Goal: Task Accomplishment & Management: Use online tool/utility

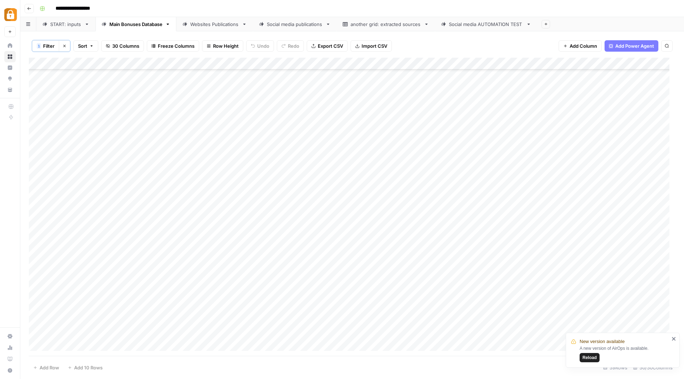
scroll to position [168, 0]
click at [672, 339] on icon "close" at bounding box center [673, 339] width 5 height 6
click at [224, 26] on div "Websites Publications" at bounding box center [214, 24] width 49 height 7
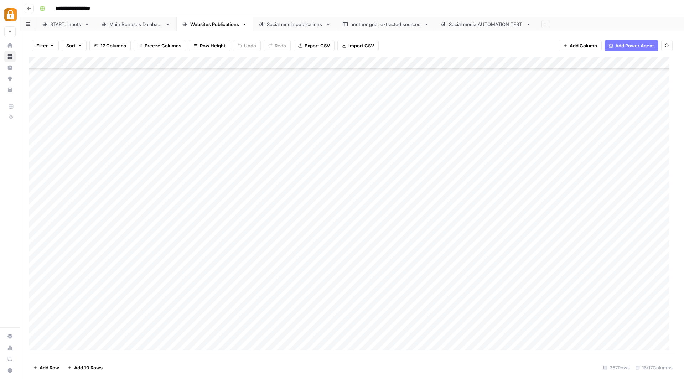
scroll to position [4173, 0]
click at [138, 23] on div "Main Bonuses Database" at bounding box center [135, 24] width 53 height 7
click at [187, 283] on div "Add Column" at bounding box center [352, 206] width 646 height 299
click at [346, 281] on div "Add Column" at bounding box center [352, 206] width 646 height 299
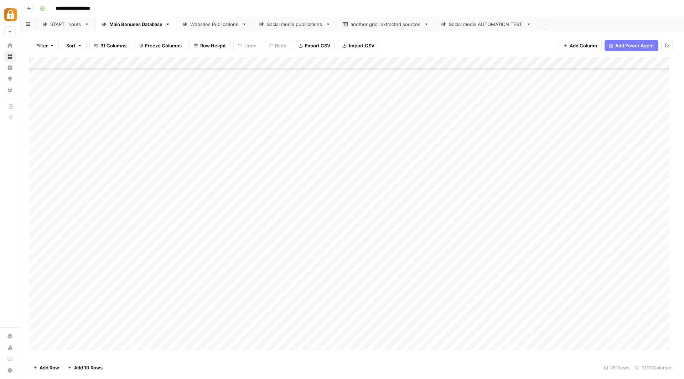
click at [346, 281] on div "Add Column" at bounding box center [352, 206] width 646 height 299
click at [429, 284] on div "Add Column" at bounding box center [352, 206] width 646 height 299
click at [345, 283] on div "Add Column" at bounding box center [352, 206] width 646 height 299
click at [458, 281] on div "Add Column" at bounding box center [352, 206] width 646 height 299
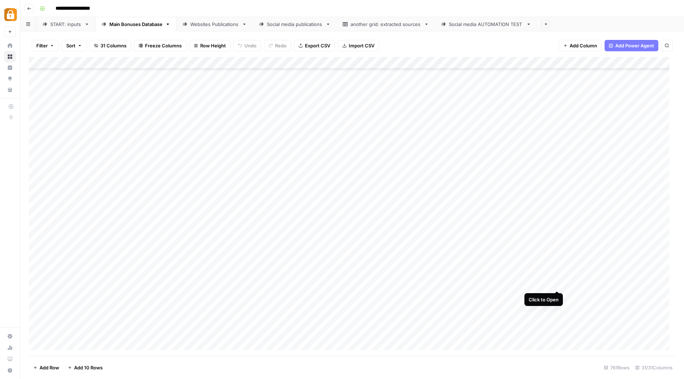
click at [556, 282] on div "Add Column" at bounding box center [352, 206] width 646 height 299
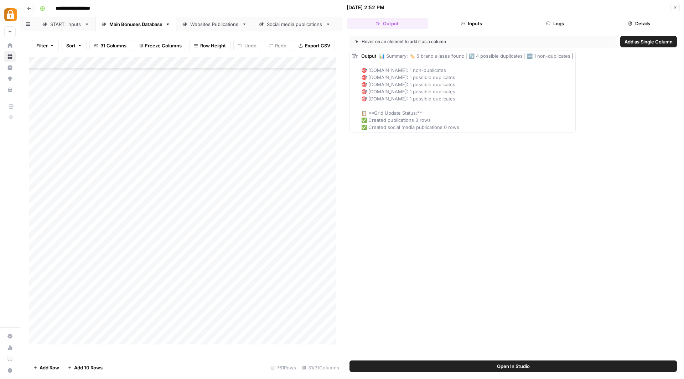
click at [562, 23] on button "Logs" at bounding box center [554, 23] width 81 height 11
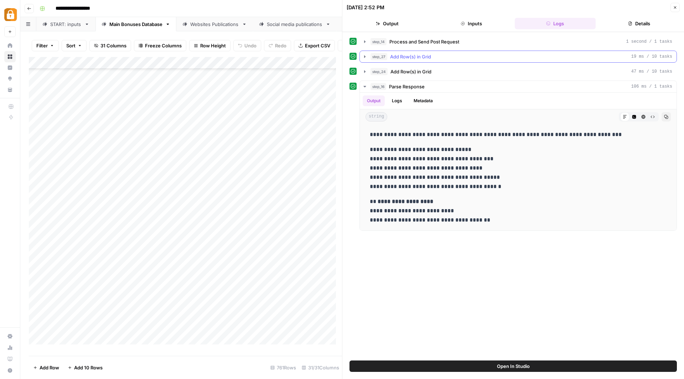
click at [365, 55] on icon "button" at bounding box center [365, 57] width 6 height 6
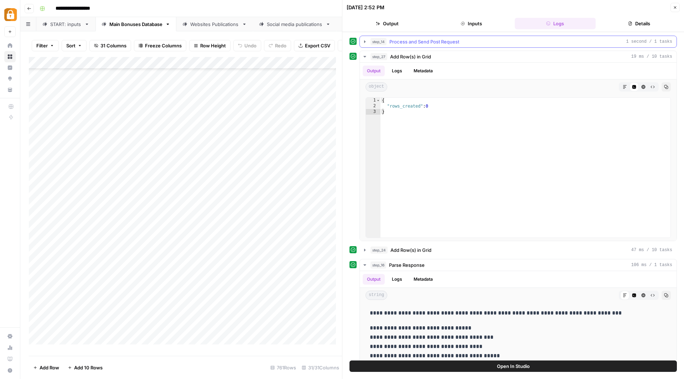
click at [364, 41] on icon "button" at bounding box center [364, 41] width 1 height 2
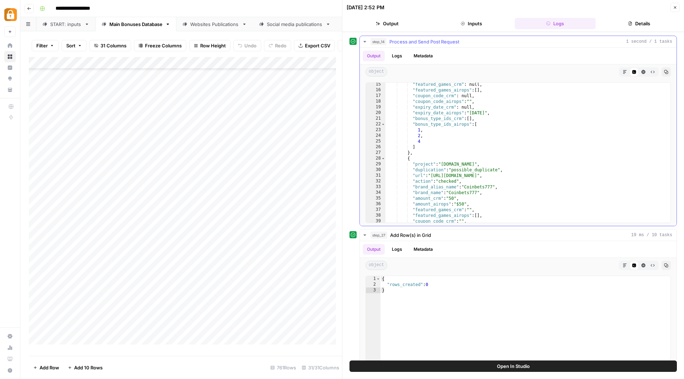
scroll to position [0, 0]
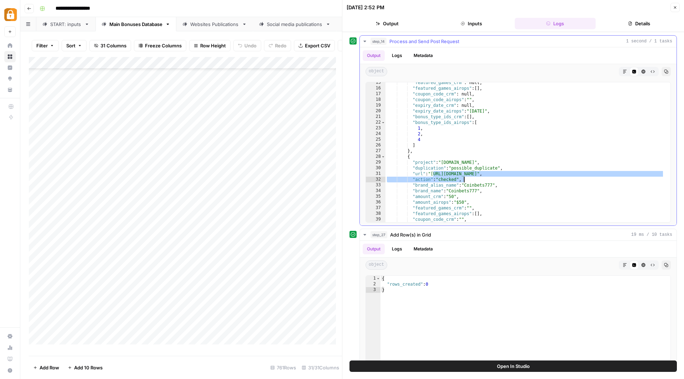
drag, startPoint x: 433, startPoint y: 171, endPoint x: 610, endPoint y: 176, distance: 177.4
click at [610, 176] on div ""featured_games_crm" : null , "featured_games_airops" : [ ] , "coupon_code_crm"…" at bounding box center [524, 156] width 279 height 152
click at [610, 177] on div ""featured_games_crm" : null , "featured_games_airops" : [ ] , "coupon_code_crm"…" at bounding box center [524, 156] width 279 height 152
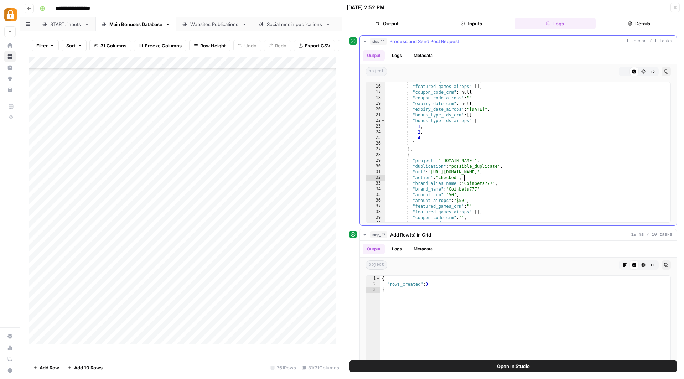
scroll to position [110, 0]
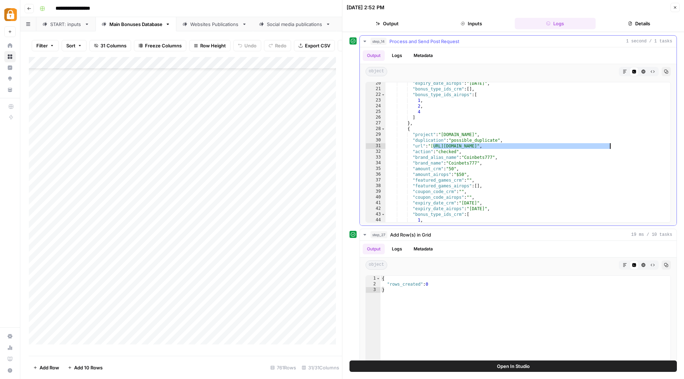
drag, startPoint x: 432, startPoint y: 147, endPoint x: 609, endPoint y: 144, distance: 177.3
click at [609, 144] on div ""expiry_date_airops" : "[DATE]" , "bonus_type_ids_crm" : [ ] , "bonus_type_ids_…" at bounding box center [524, 156] width 279 height 152
drag, startPoint x: 609, startPoint y: 144, endPoint x: 429, endPoint y: 146, distance: 179.8
click at [449, 142] on div ""expiry_date_airops" : "[DATE]" , "bonus_type_ids_crm" : [ ] , "bonus_type_ids_…" at bounding box center [524, 156] width 279 height 152
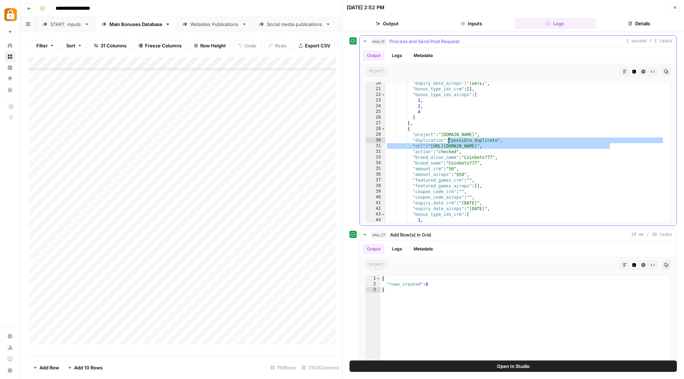
click at [433, 145] on div ""expiry_date_airops" : "[DATE]" , "bonus_type_ids_crm" : [ ] , "bonus_type_ids_…" at bounding box center [524, 156] width 279 height 152
type textarea "**********"
click at [465, 145] on div ""expiry_date_airops" : "[DATE]" , "bonus_type_ids_crm" : [ ] , "bonus_type_ids_…" at bounding box center [524, 156] width 279 height 152
drag, startPoint x: 609, startPoint y: 144, endPoint x: 433, endPoint y: 144, distance: 176.2
click at [433, 144] on div ""expiry_date_airops" : "[DATE]" , "bonus_type_ids_crm" : [ ] , "bonus_type_ids_…" at bounding box center [524, 156] width 279 height 152
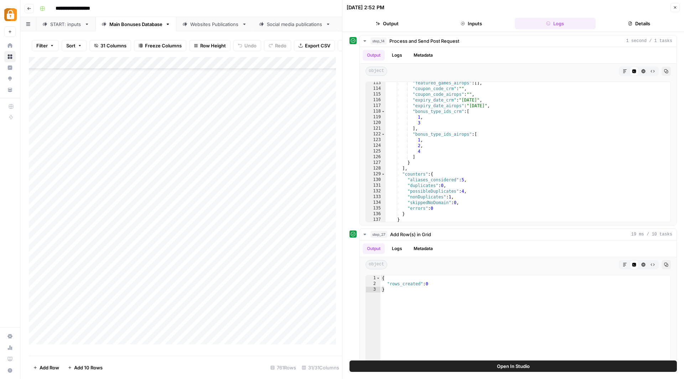
scroll to position [641, 0]
click at [292, 7] on div "**********" at bounding box center [357, 8] width 640 height 11
click at [674, 5] on icon "button" at bounding box center [675, 7] width 4 height 4
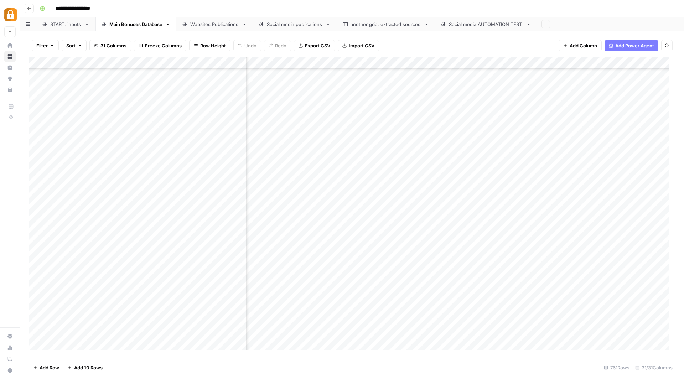
scroll to position [8942, 211]
click at [329, 281] on div "Add Column" at bounding box center [352, 206] width 646 height 299
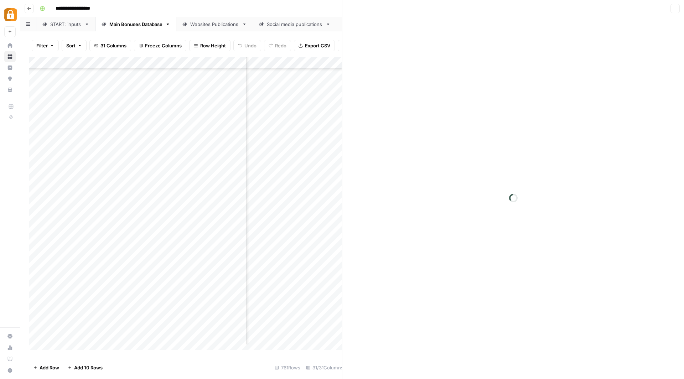
click at [329, 281] on div at bounding box center [313, 283] width 98 height 13
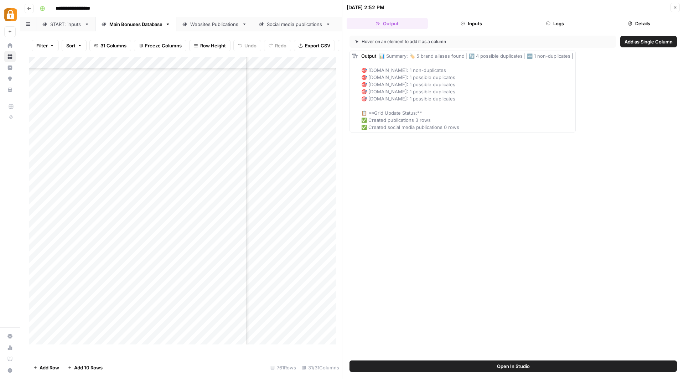
click at [557, 25] on button "Logs" at bounding box center [554, 23] width 81 height 11
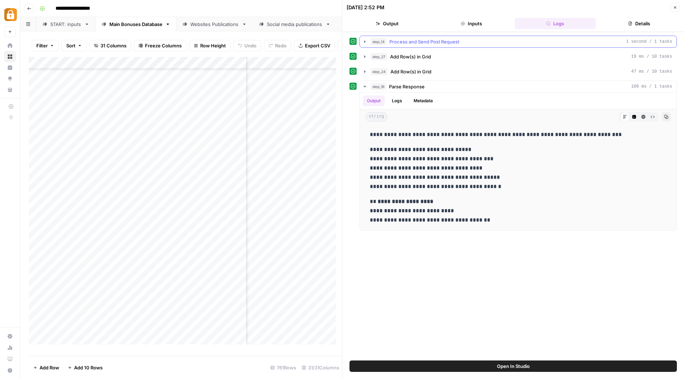
click at [365, 40] on icon "button" at bounding box center [365, 42] width 6 height 6
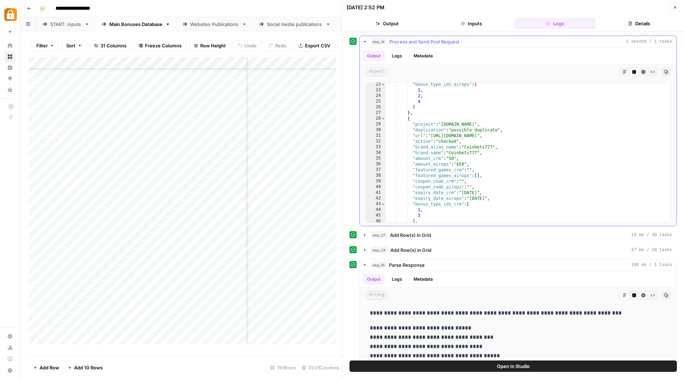
scroll to position [121, 0]
click at [469, 161] on div ""bonus_type_ids_airops" : [ 1 , 2 , 4 ] } , { "project" : "[DOMAIN_NAME]" , "du…" at bounding box center [524, 157] width 279 height 152
click at [420, 160] on div ""bonus_type_ids_airops" : [ 1 , 2 , 4 ] } , { "project" : "[DOMAIN_NAME]" , "du…" at bounding box center [524, 157] width 279 height 152
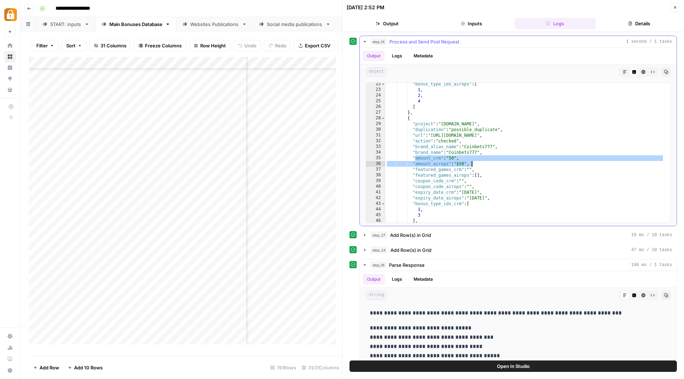
drag, startPoint x: 414, startPoint y: 159, endPoint x: 472, endPoint y: 160, distance: 58.4
click at [472, 160] on div ""bonus_type_ids_airops" : [ 1 , 2 , 4 ] } , { "project" : "[DOMAIN_NAME]" , "du…" at bounding box center [524, 157] width 279 height 152
type textarea "**********"
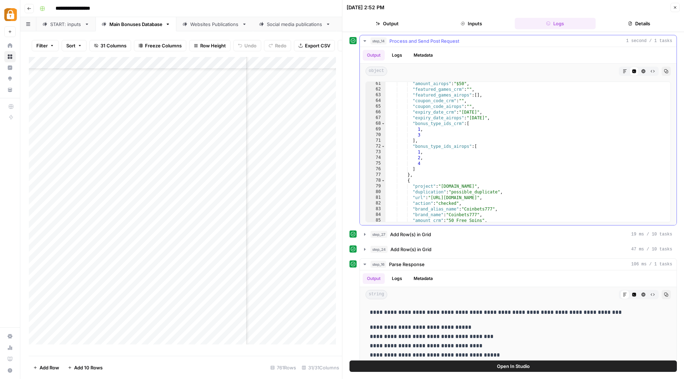
scroll to position [343, 0]
